Goal: Browse casually: Explore the website without a specific task or goal

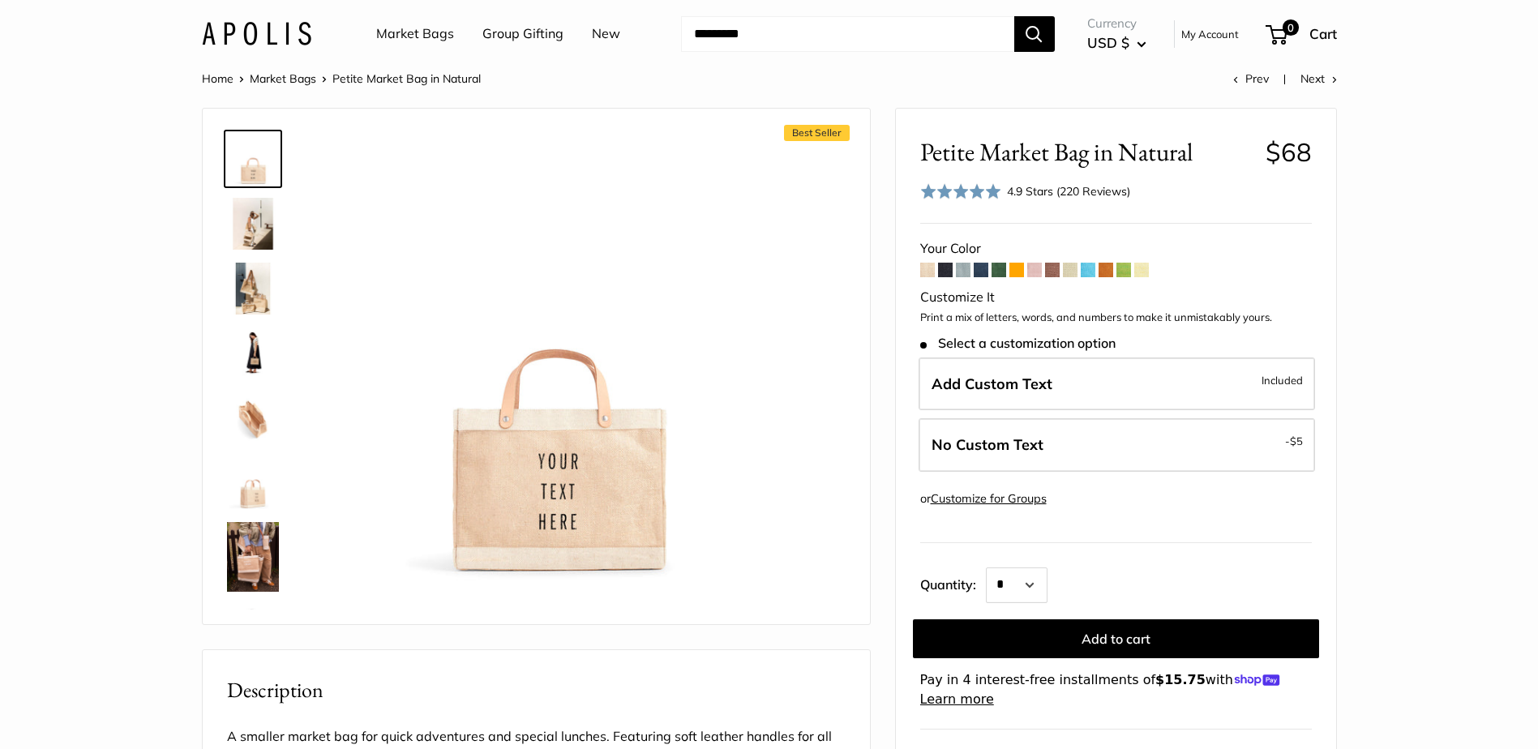
click at [258, 233] on img at bounding box center [253, 224] width 52 height 52
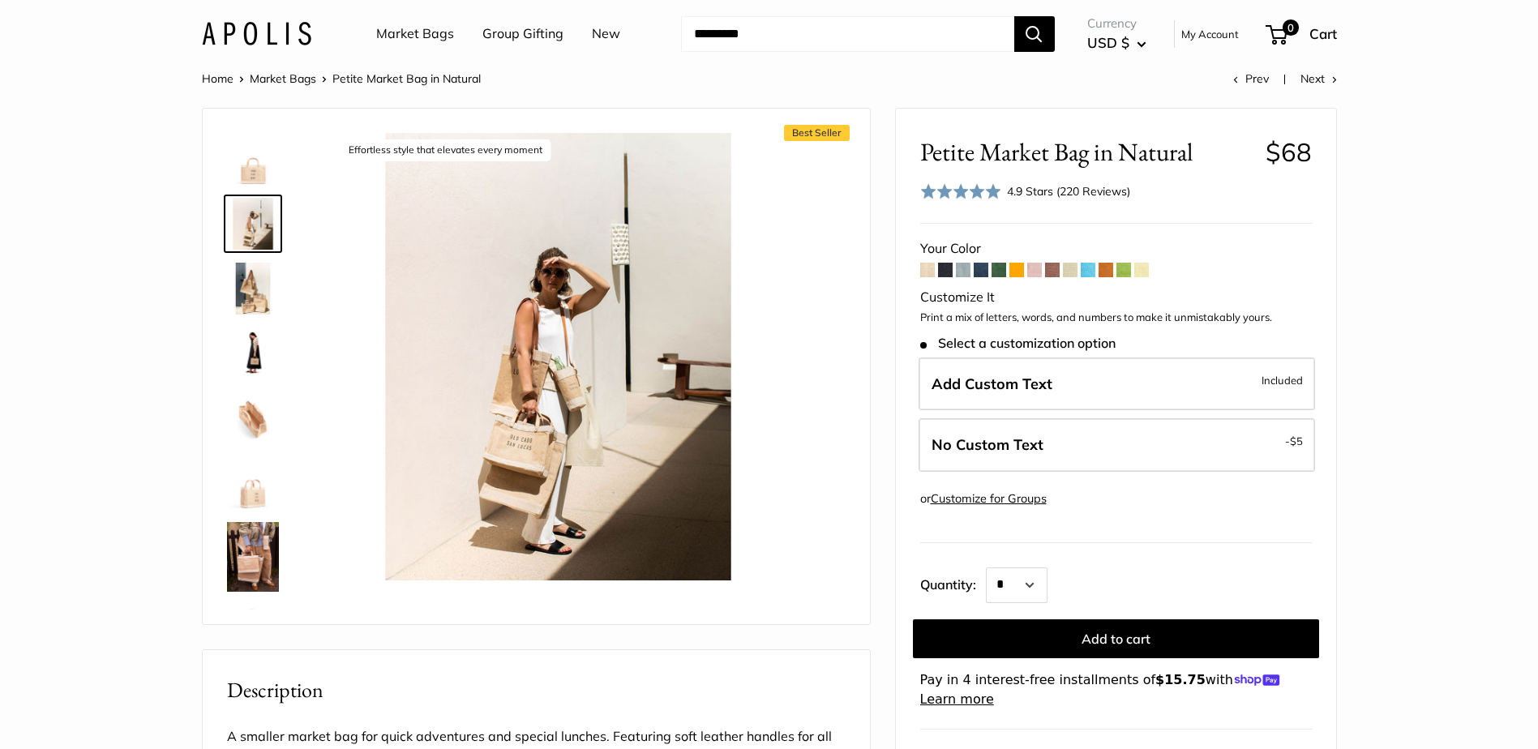
click at [263, 302] on img at bounding box center [253, 289] width 52 height 52
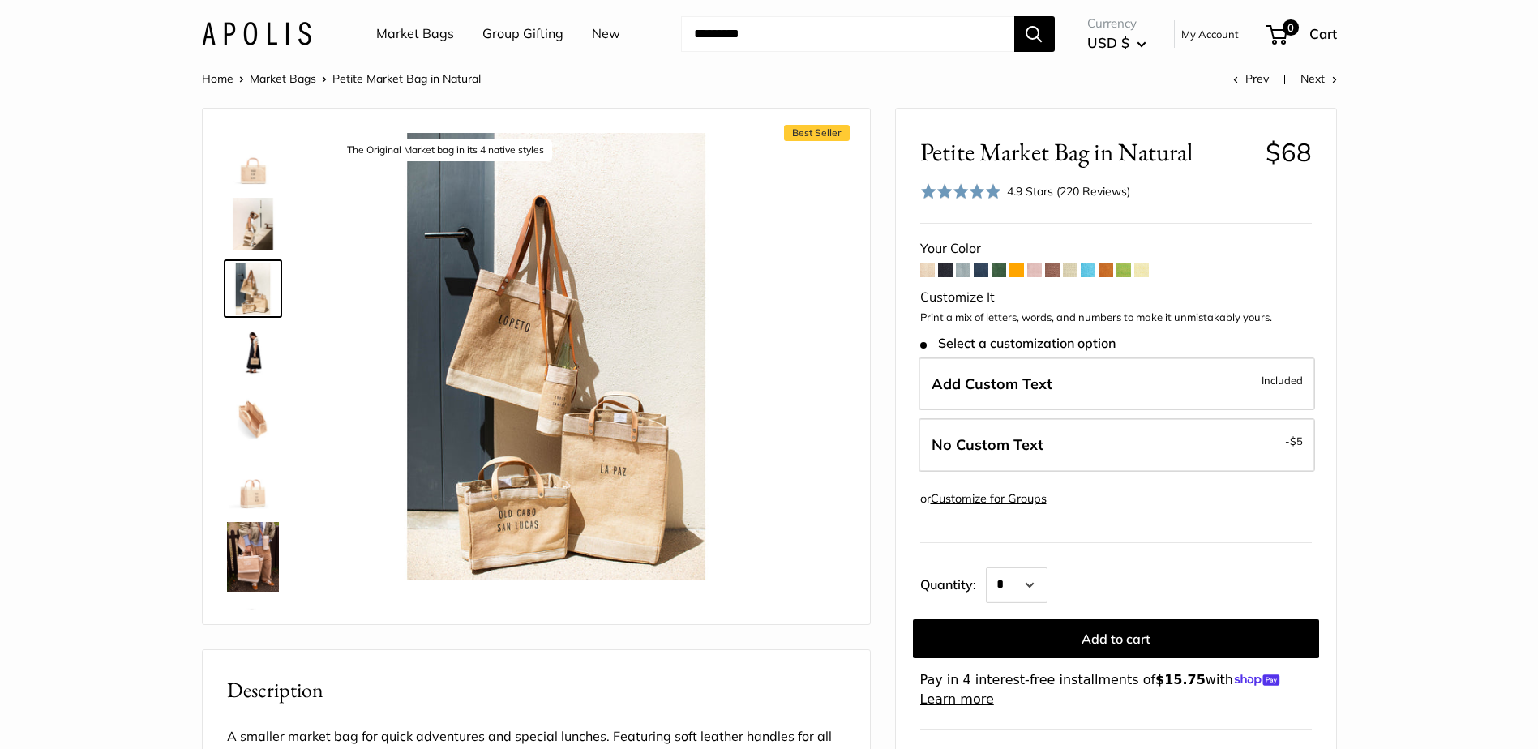
click at [255, 491] on img at bounding box center [253, 483] width 52 height 52
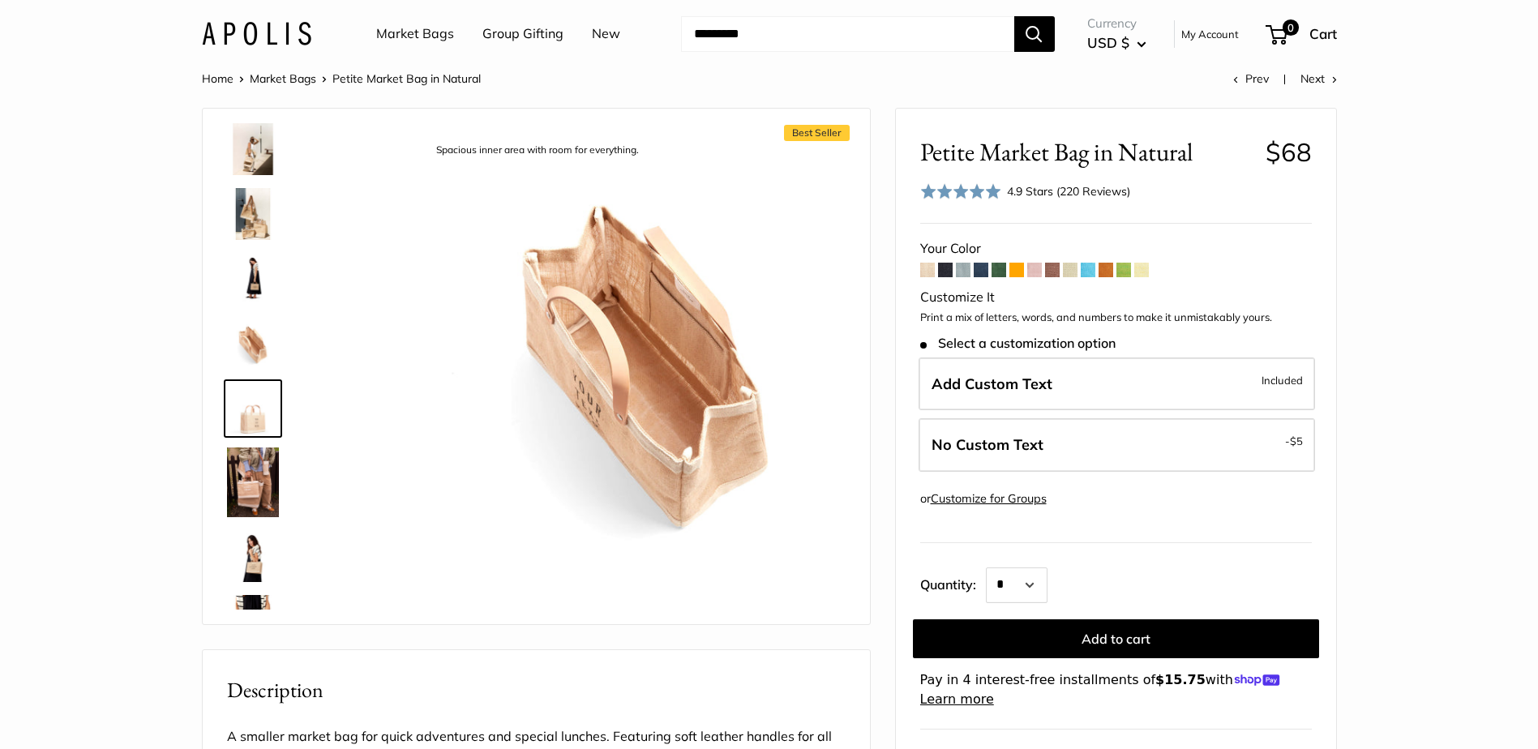
scroll to position [115, 0]
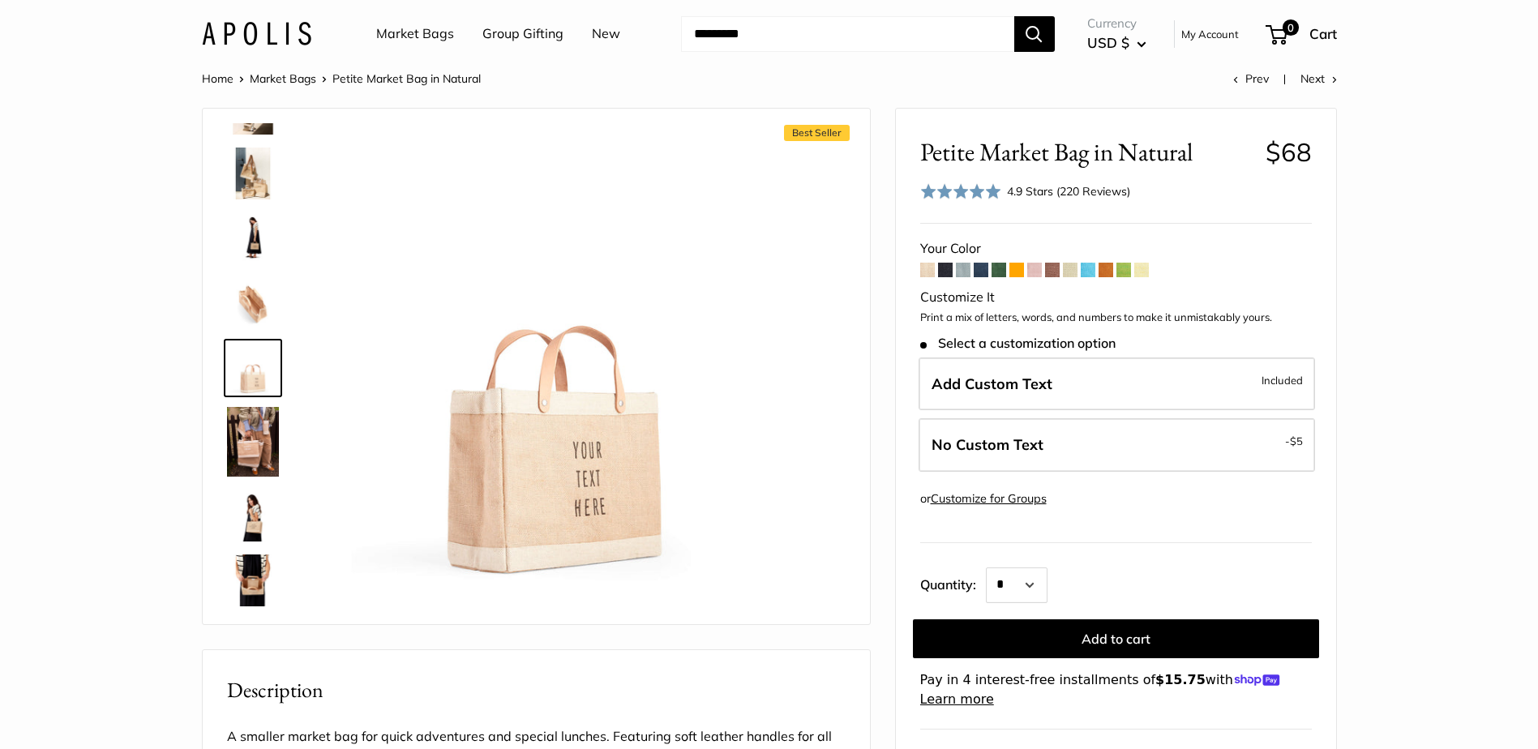
click at [251, 288] on img at bounding box center [253, 303] width 52 height 52
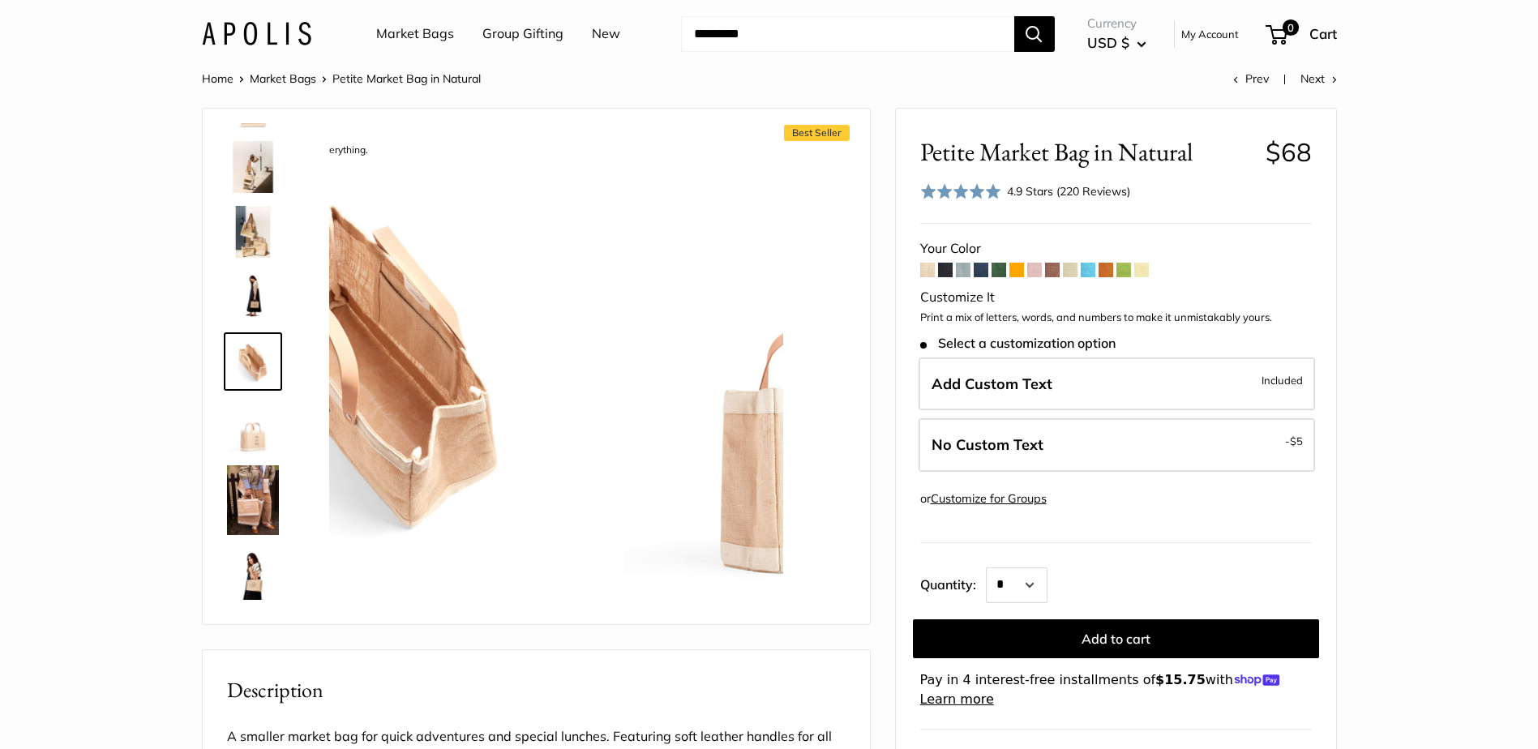
scroll to position [50, 0]
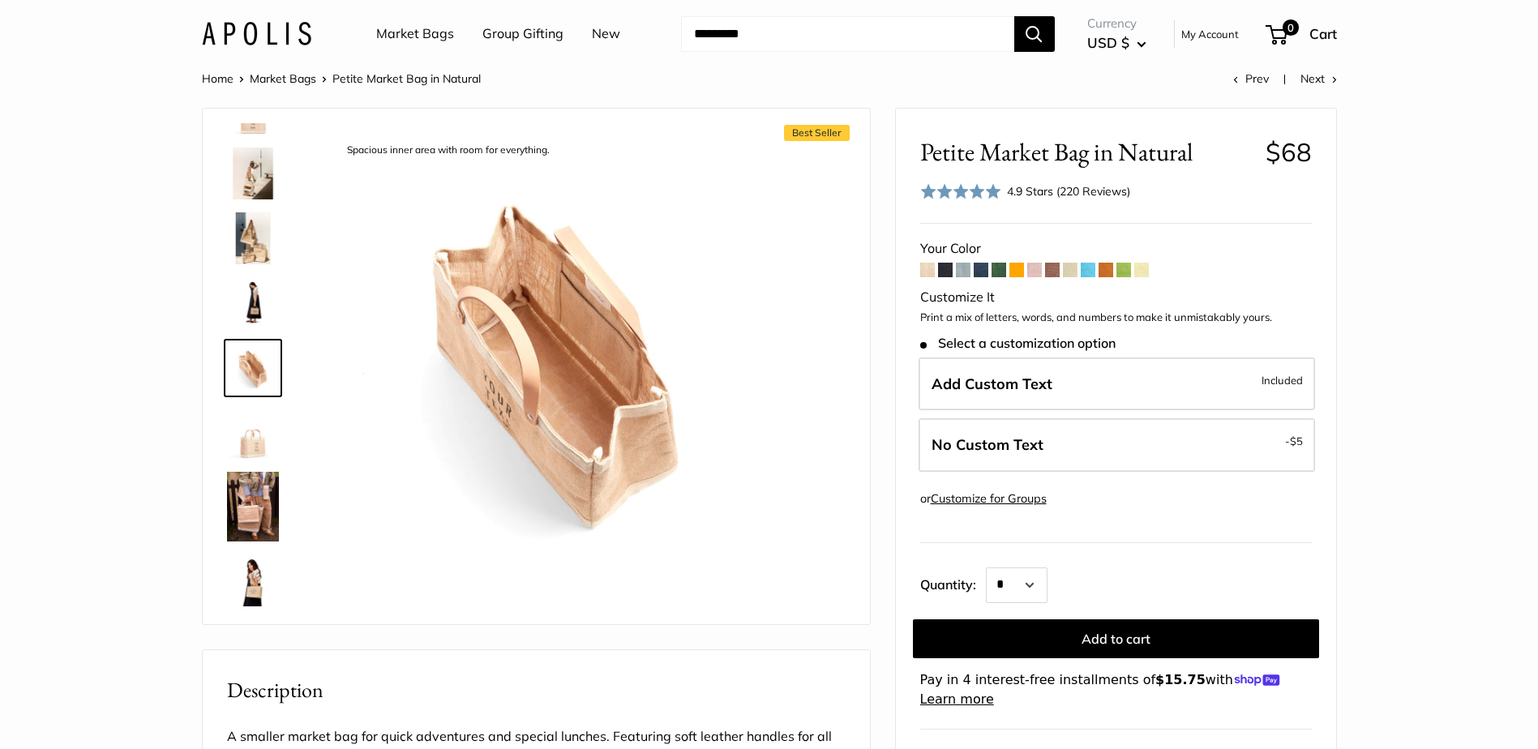
click at [249, 519] on img at bounding box center [253, 507] width 52 height 70
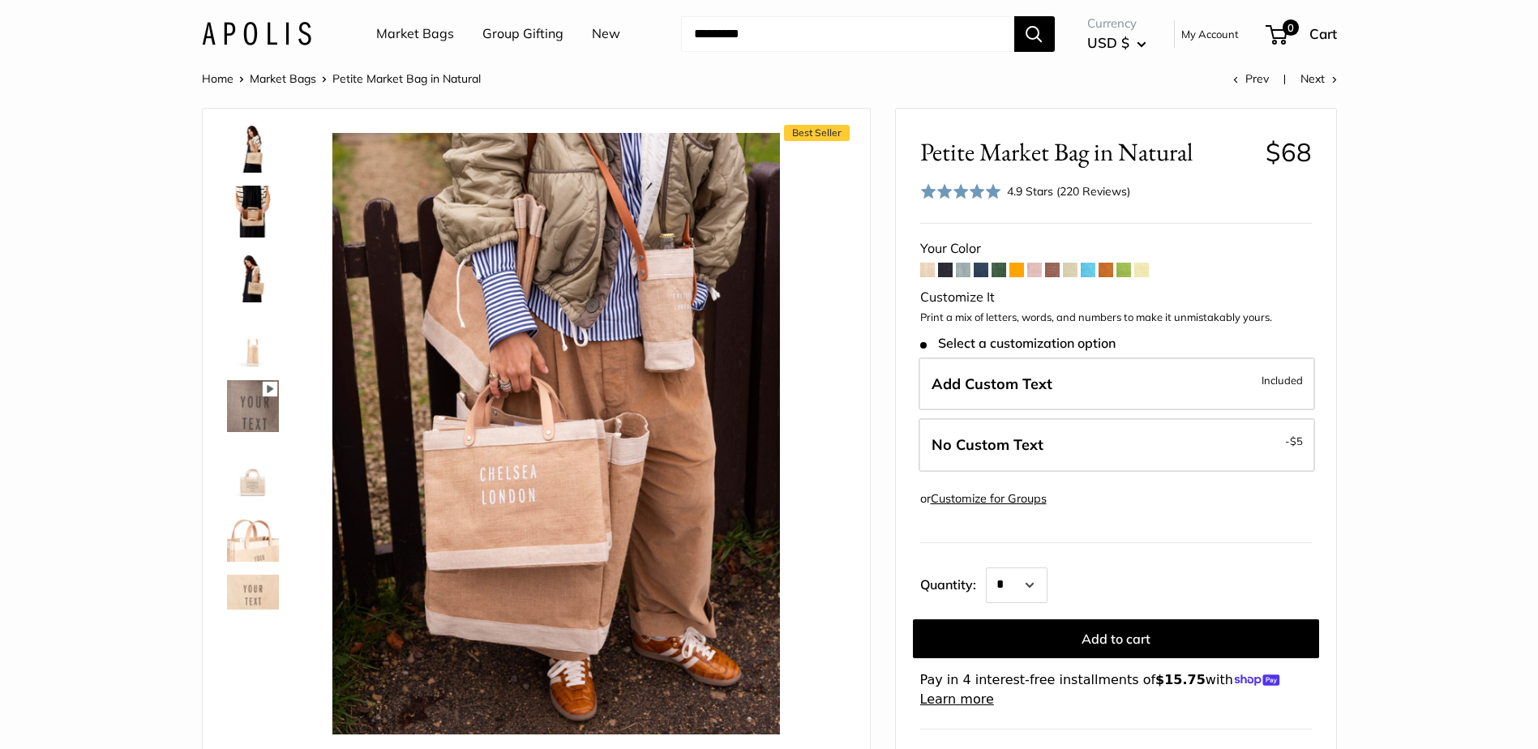
scroll to position [485, 0]
click at [249, 568] on div at bounding box center [260, 366] width 78 height 486
click at [251, 533] on img at bounding box center [253, 535] width 52 height 52
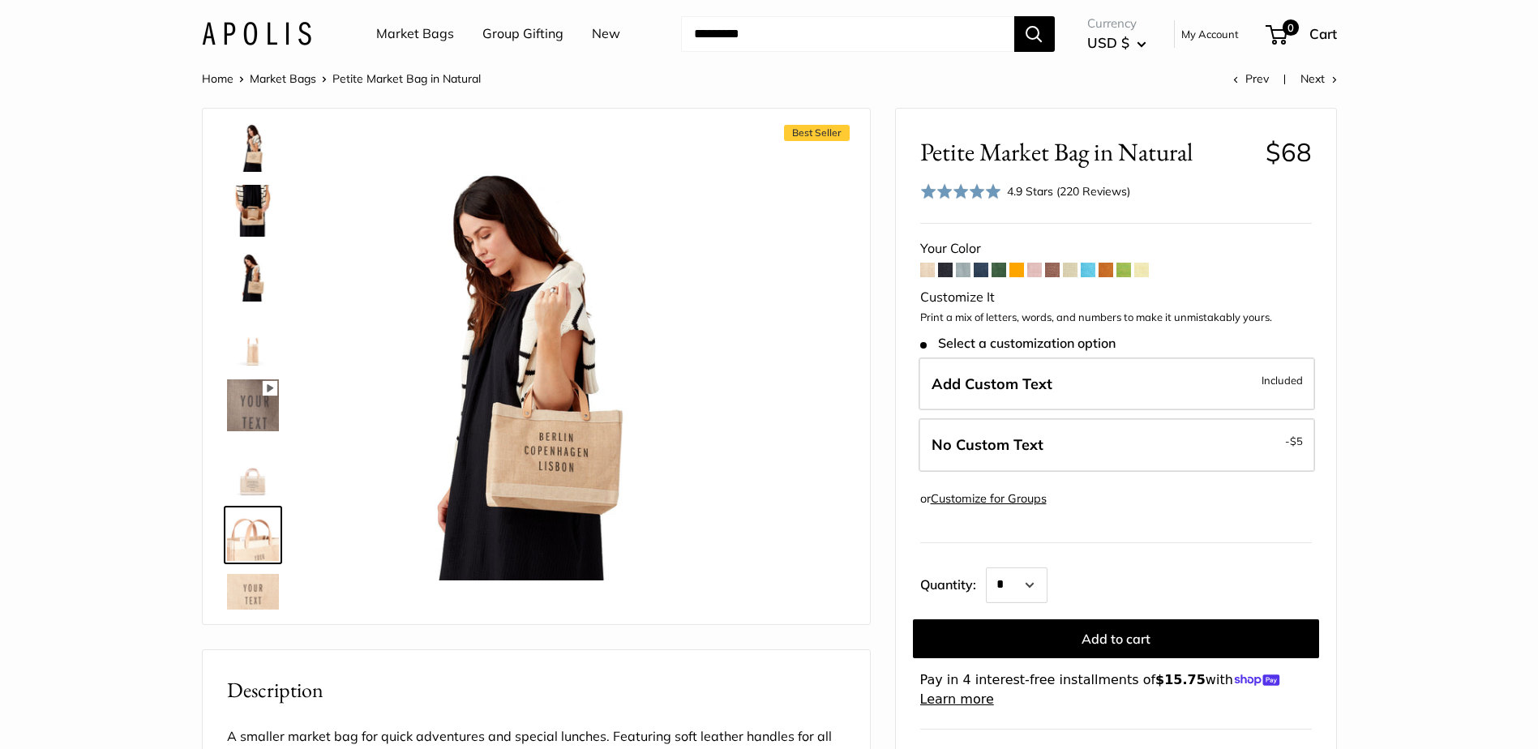
scroll to position [652, 0]
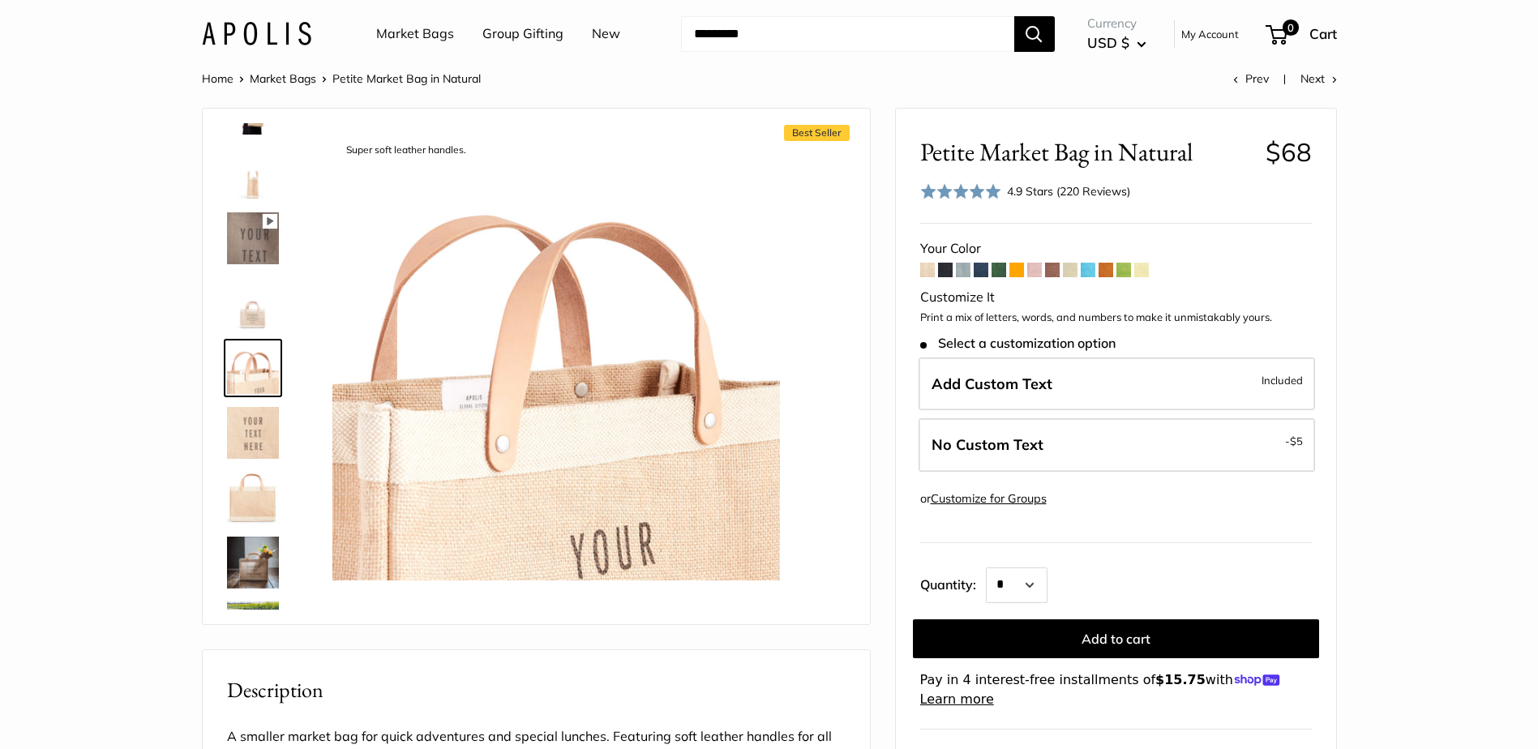
click at [259, 308] on img at bounding box center [253, 303] width 52 height 52
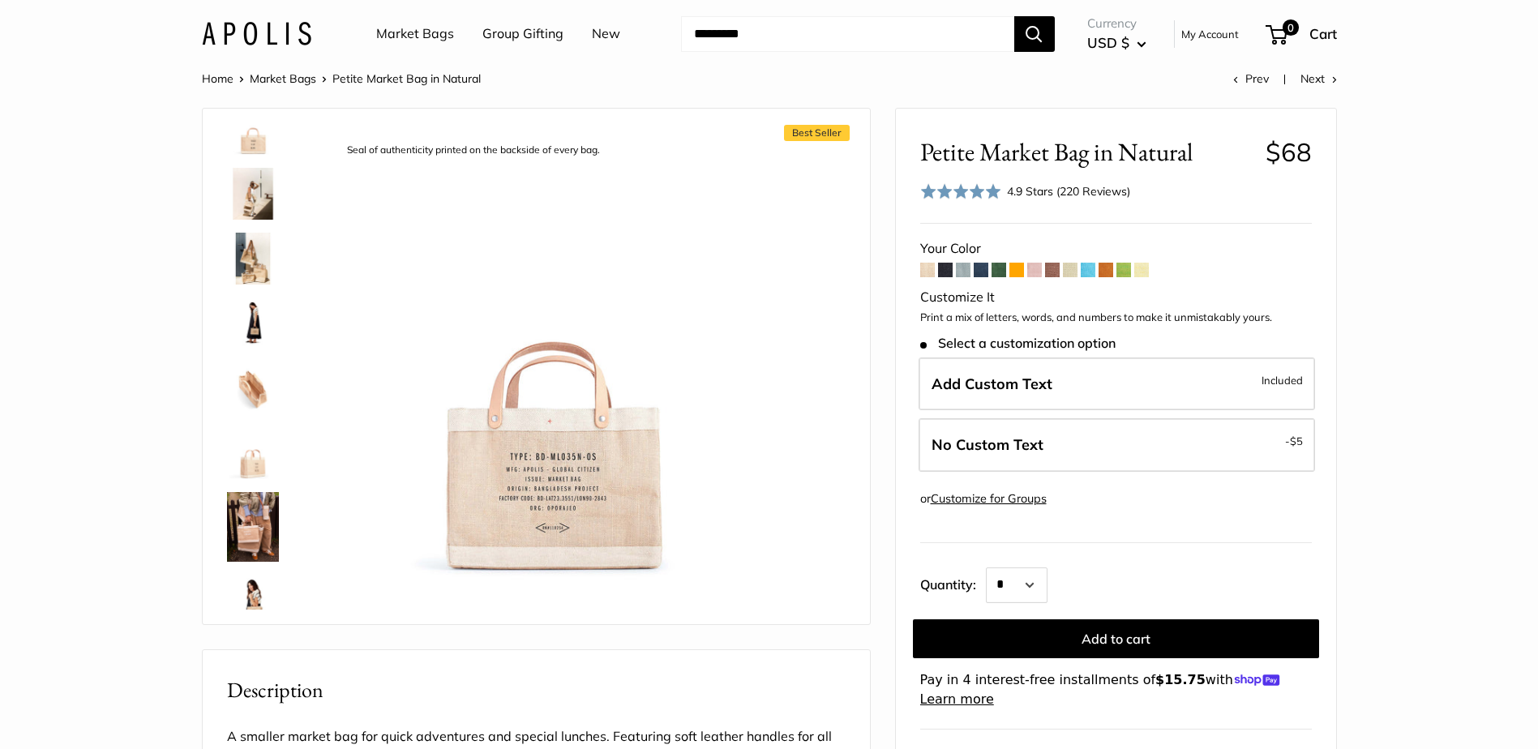
scroll to position [0, 0]
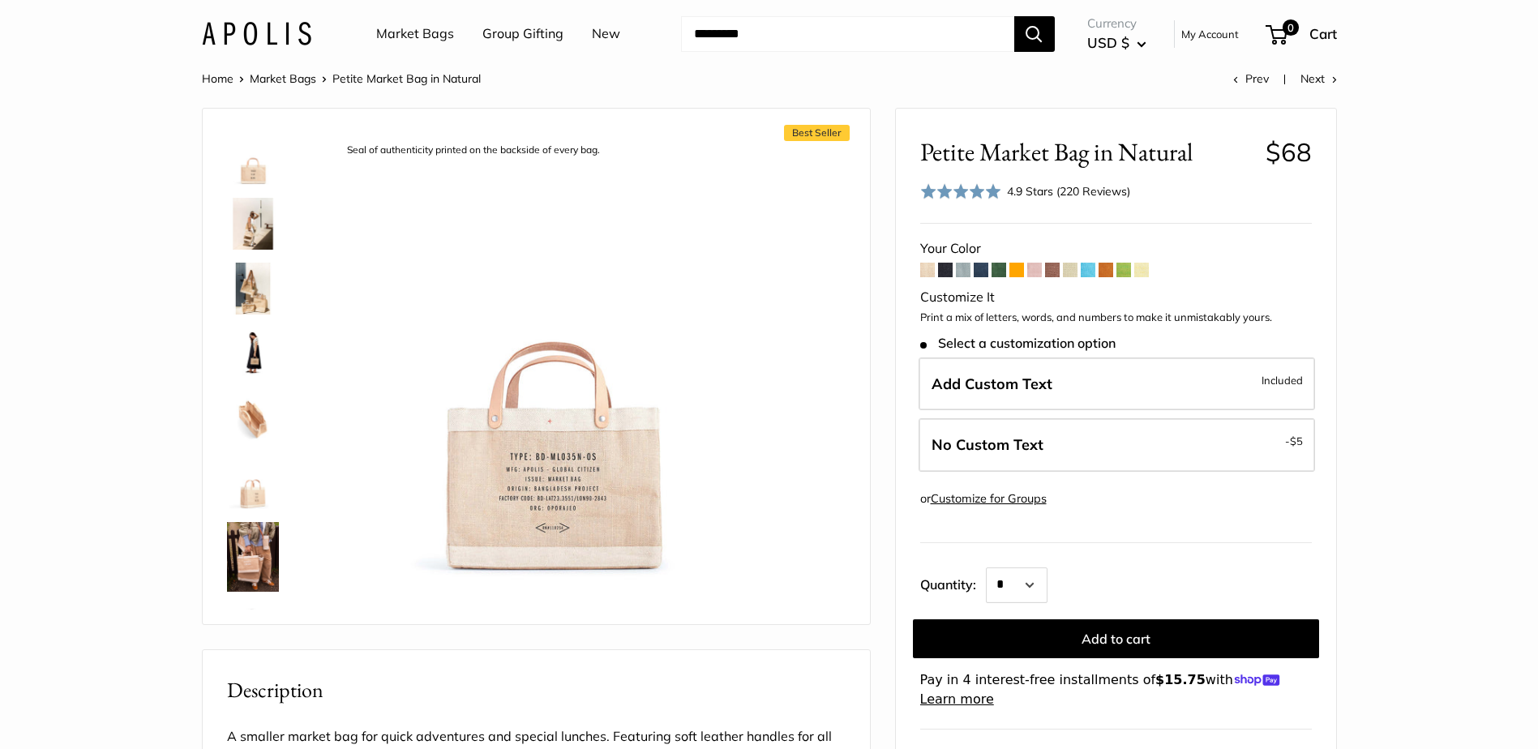
click at [253, 177] on img at bounding box center [253, 159] width 52 height 52
